Goal: Task Accomplishment & Management: Use online tool/utility

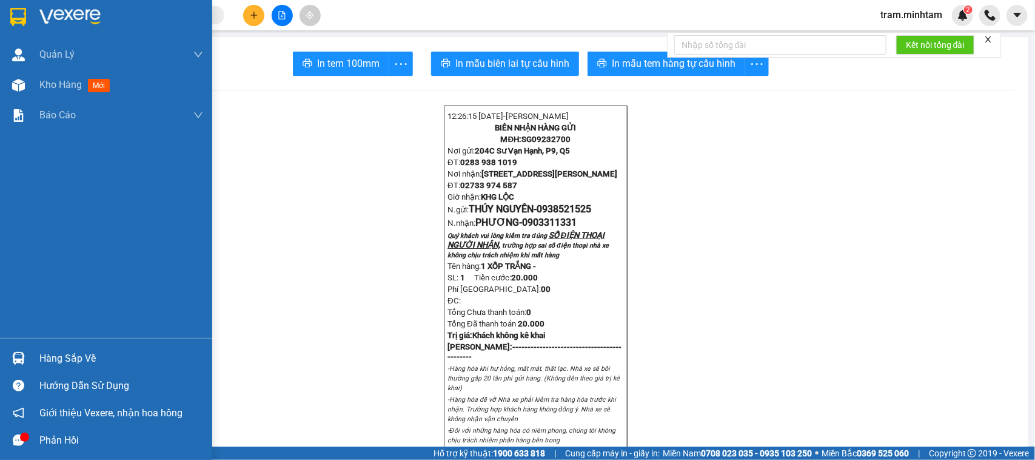
click at [47, 20] on img at bounding box center [69, 17] width 61 height 18
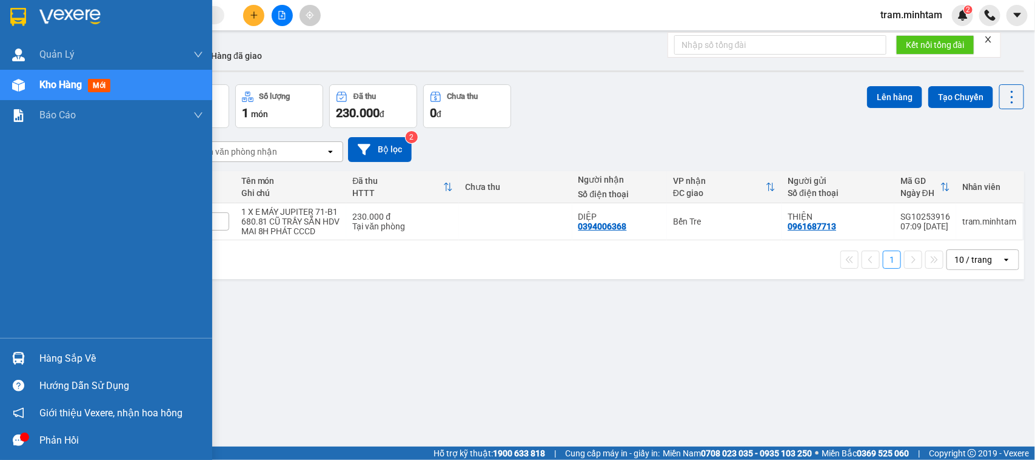
click at [25, 19] on img at bounding box center [18, 17] width 16 height 18
click at [95, 351] on div "Hàng sắp về" at bounding box center [121, 358] width 164 height 18
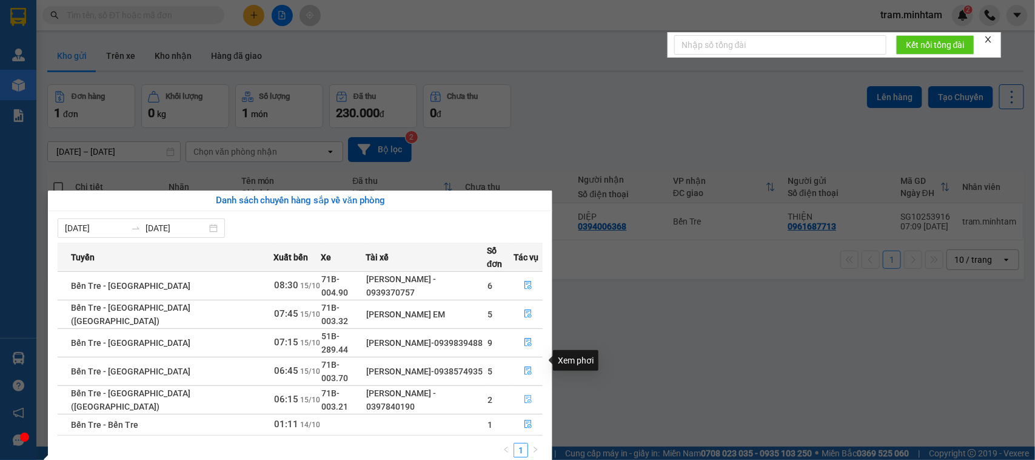
click at [532, 390] on button "button" at bounding box center [528, 399] width 28 height 19
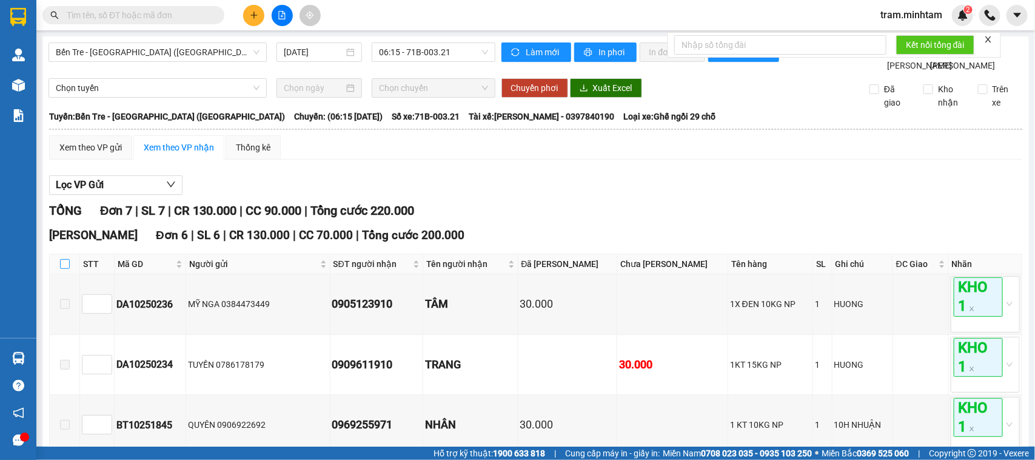
click at [61, 269] on input "checkbox" at bounding box center [65, 264] width 10 height 10
checkbox input "true"
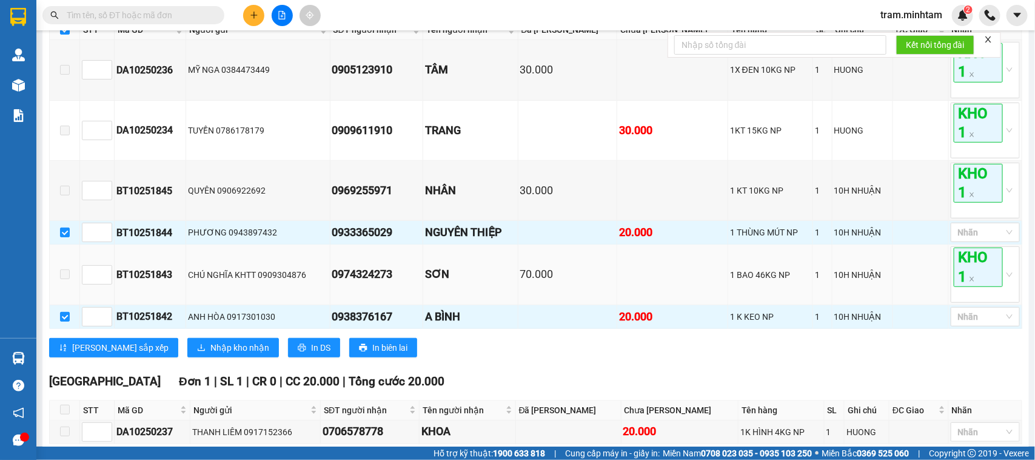
scroll to position [326, 0]
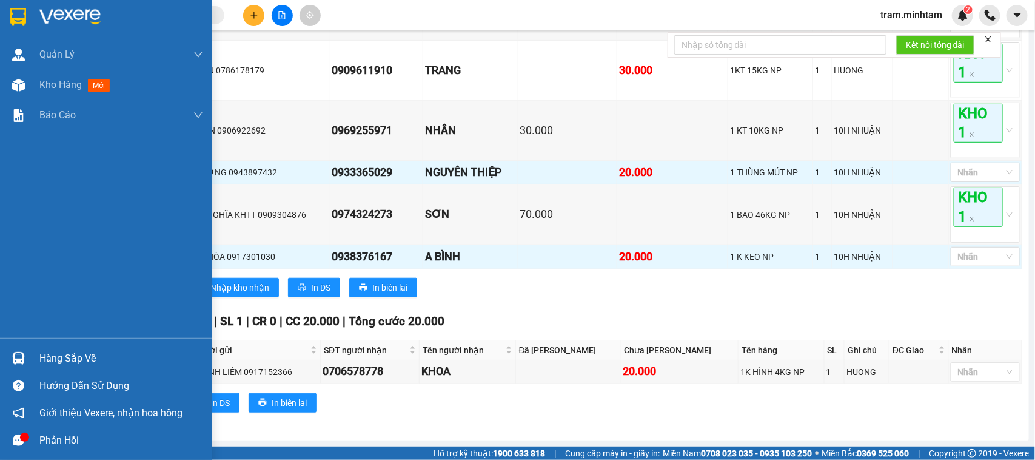
click at [27, 13] on div at bounding box center [18, 16] width 21 height 21
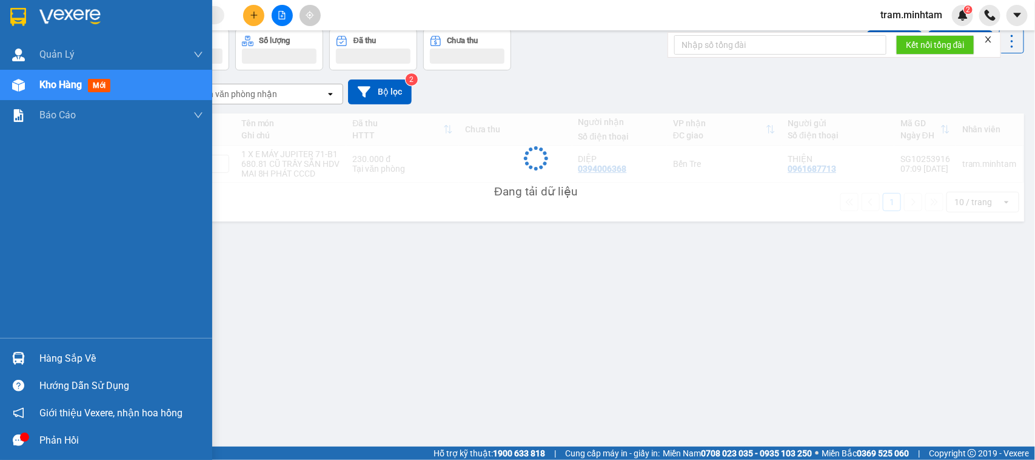
scroll to position [56, 0]
